Goal: Find specific page/section: Find specific page/section

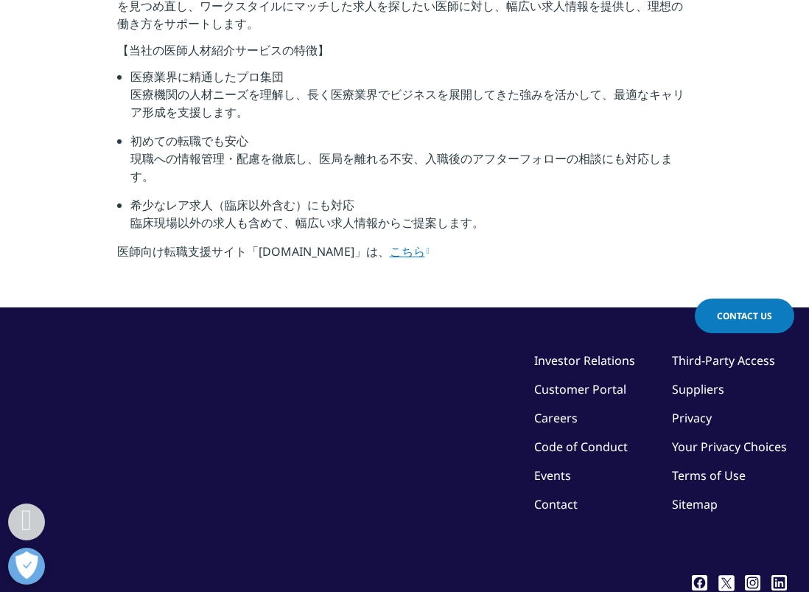
scroll to position [368, 0]
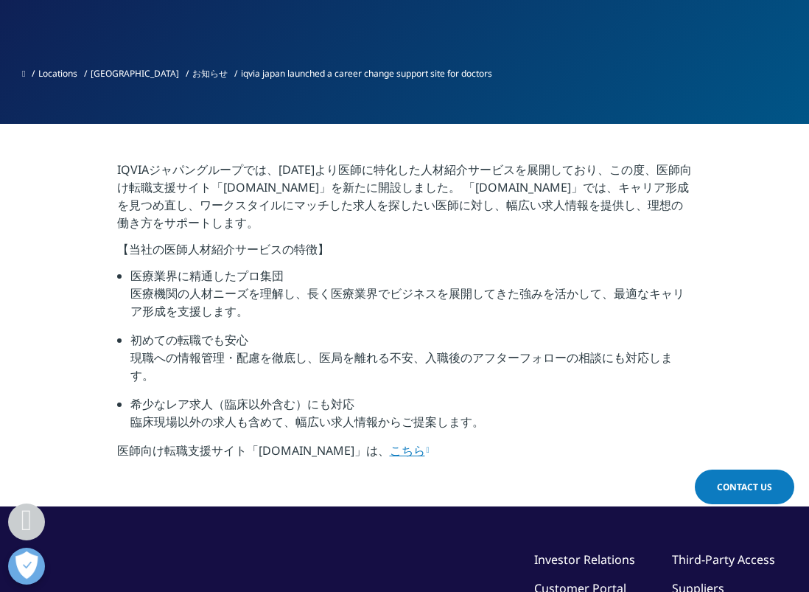
click at [390, 453] on link "こちら" at bounding box center [410, 450] width 40 height 16
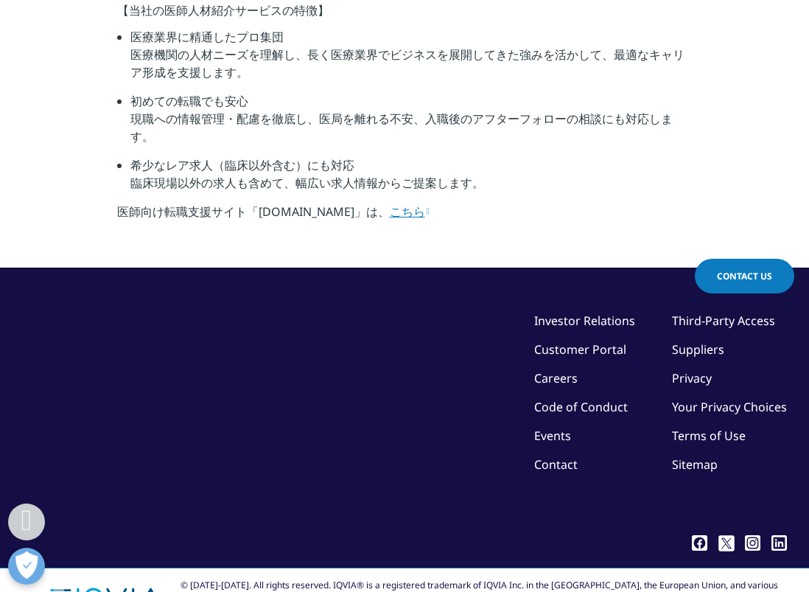
scroll to position [579, 0]
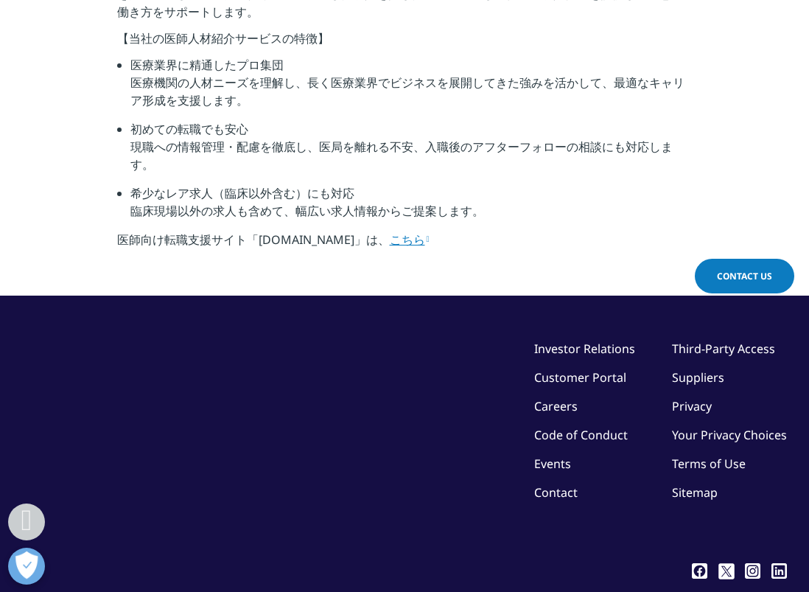
click at [390, 232] on link "こちら" at bounding box center [410, 239] width 40 height 16
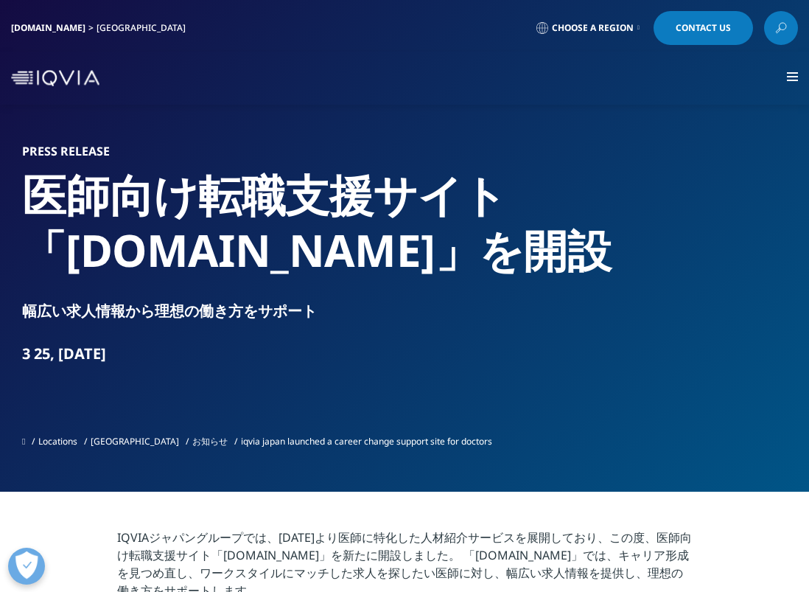
click at [619, 27] on span "Choose a Region" at bounding box center [593, 28] width 82 height 12
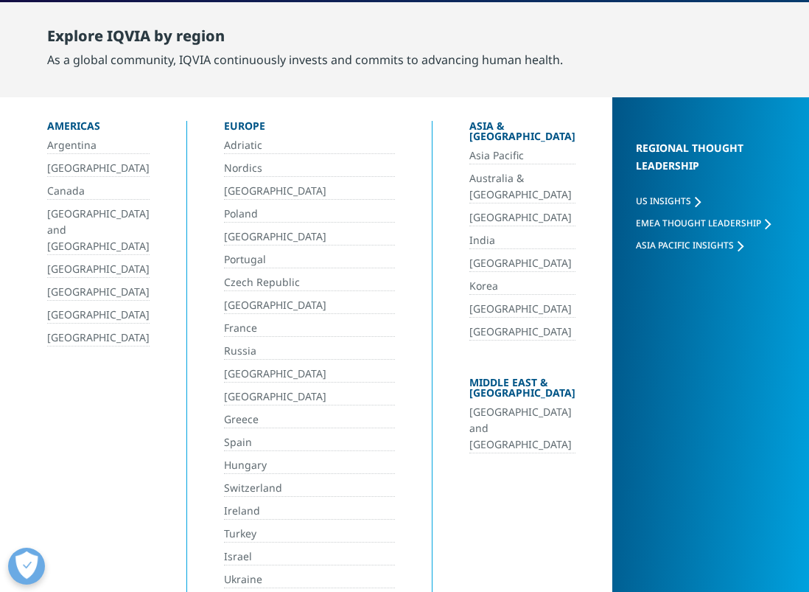
scroll to position [48, 0]
